Goal: Task Accomplishment & Management: Use online tool/utility

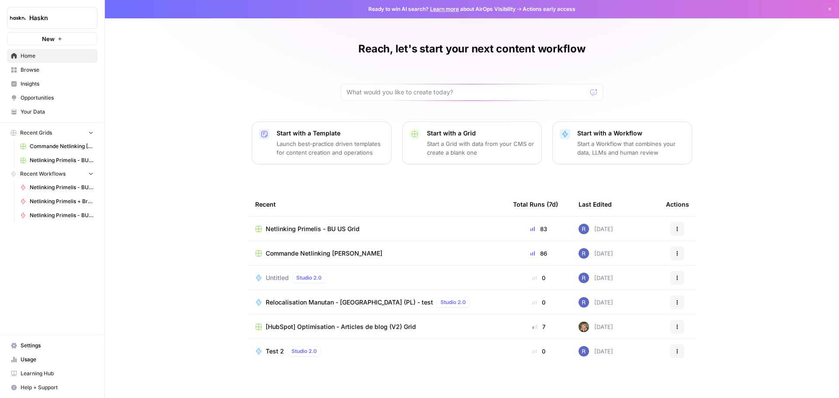
click at [282, 254] on span "Commande Netlinking [PERSON_NAME]" at bounding box center [324, 253] width 117 height 9
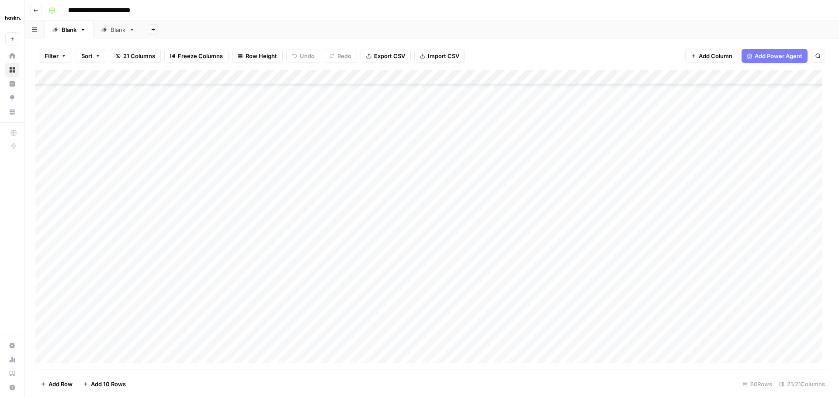
scroll to position [218, 0]
click at [85, 211] on div "Add Column" at bounding box center [431, 220] width 793 height 300
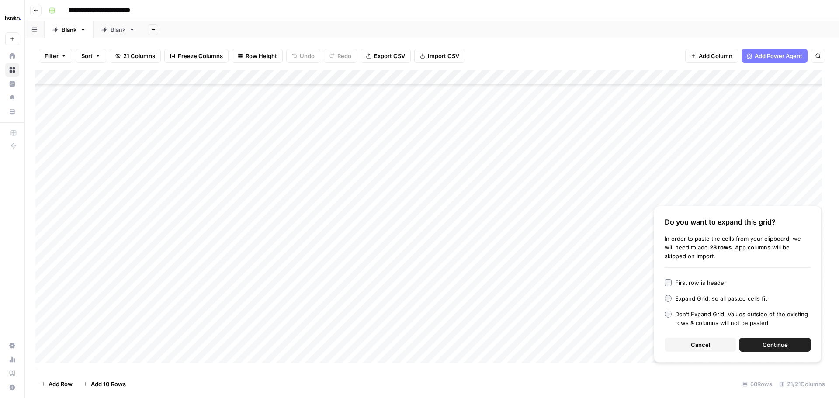
click at [777, 345] on span "Continue" at bounding box center [775, 344] width 25 height 9
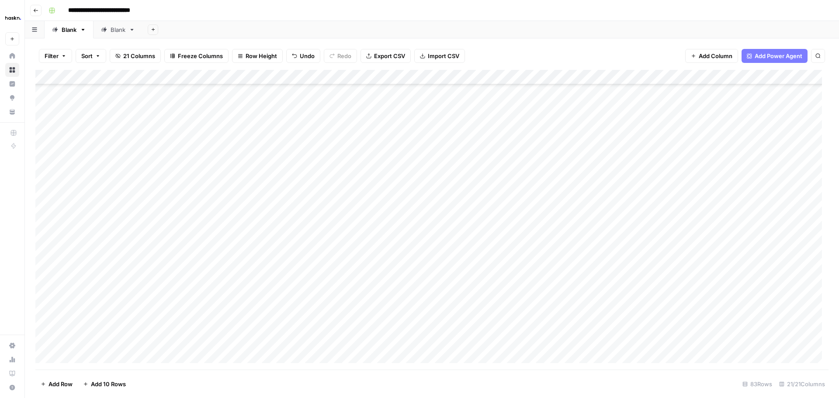
scroll to position [262, 0]
click at [320, 173] on div "Add Column" at bounding box center [431, 220] width 793 height 300
click at [273, 176] on div "Add Column" at bounding box center [431, 220] width 793 height 300
click at [485, 173] on div "Add Column" at bounding box center [431, 220] width 793 height 300
click at [413, 163] on div "Add Column" at bounding box center [431, 220] width 793 height 300
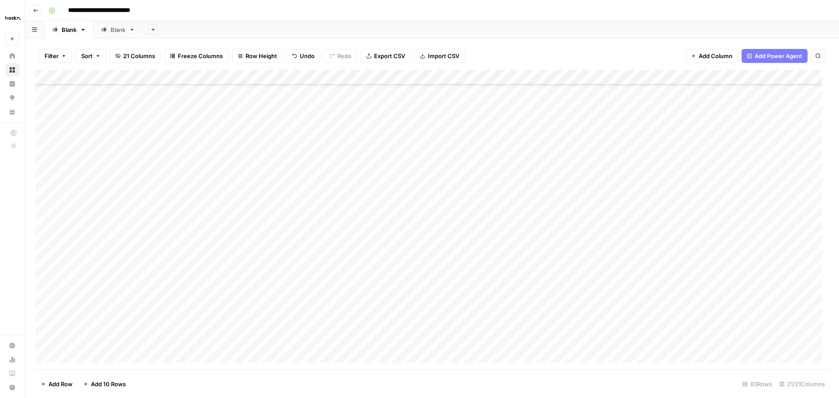
click at [413, 174] on div "Add Column" at bounding box center [431, 220] width 793 height 300
click at [424, 169] on div "Add Column" at bounding box center [431, 220] width 793 height 300
click at [38, 95] on div "Add Column" at bounding box center [431, 220] width 793 height 300
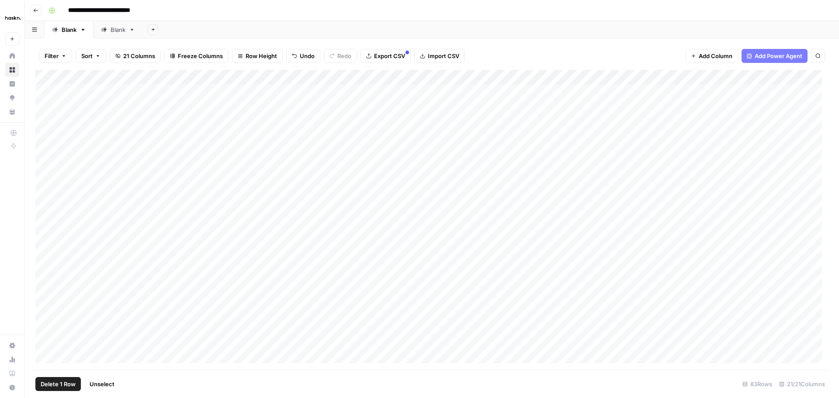
click at [45, 93] on div "Add Column" at bounding box center [431, 220] width 793 height 300
click at [47, 155] on div "Add Column" at bounding box center [431, 220] width 793 height 300
click at [69, 385] on span "Delete 23 Rows" at bounding box center [62, 384] width 42 height 9
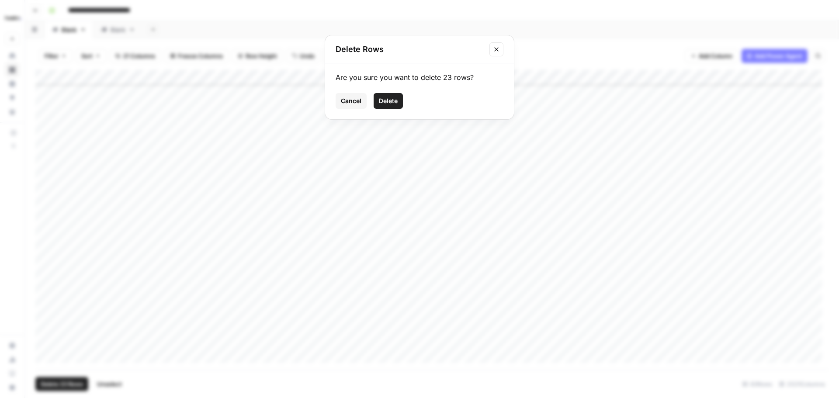
click at [396, 102] on span "Delete" at bounding box center [388, 101] width 19 height 9
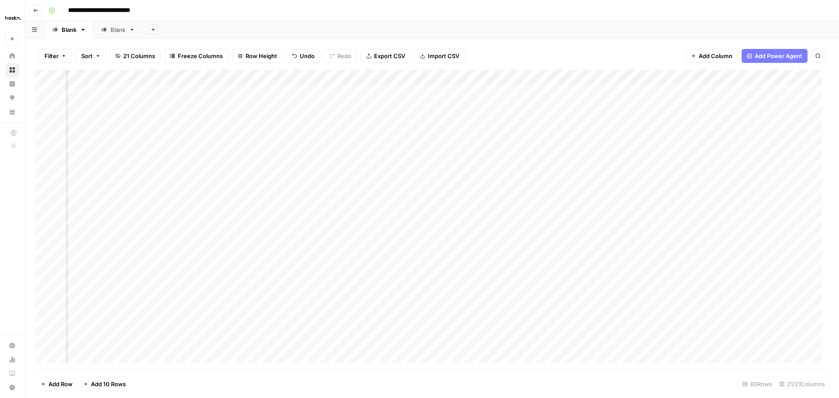
scroll to position [0, 763]
click at [553, 77] on div "Add Column" at bounding box center [431, 220] width 793 height 300
click at [590, 131] on span "Remaining Rows" at bounding box center [584, 128] width 55 height 9
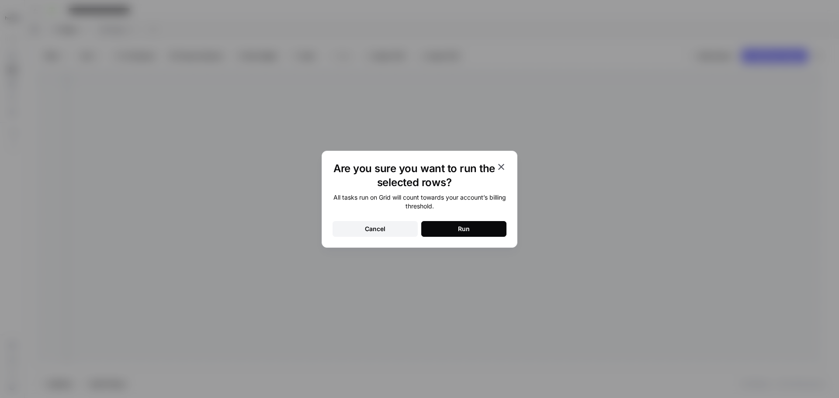
click at [481, 235] on button "Run" at bounding box center [463, 229] width 85 height 16
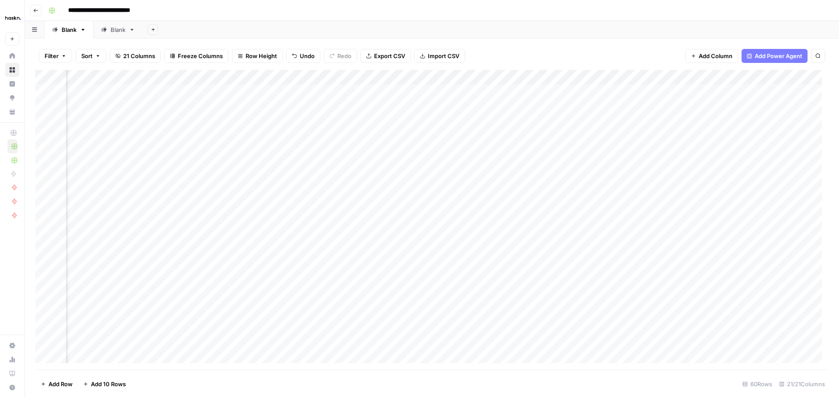
click at [586, 90] on div "Add Column" at bounding box center [431, 220] width 793 height 300
click at [672, 336] on div "Add Column" at bounding box center [431, 220] width 793 height 300
